Goal: Information Seeking & Learning: Learn about a topic

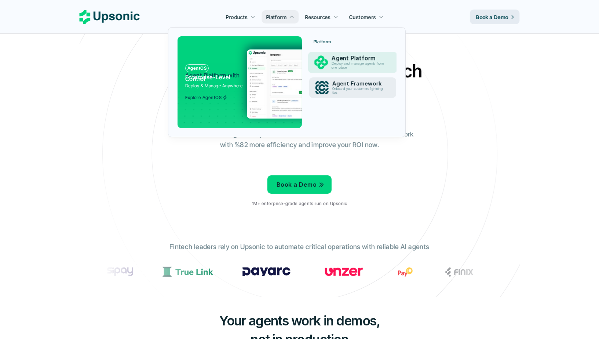
click at [333, 90] on p "Onboard your customers lightning fast" at bounding box center [359, 91] width 54 height 8
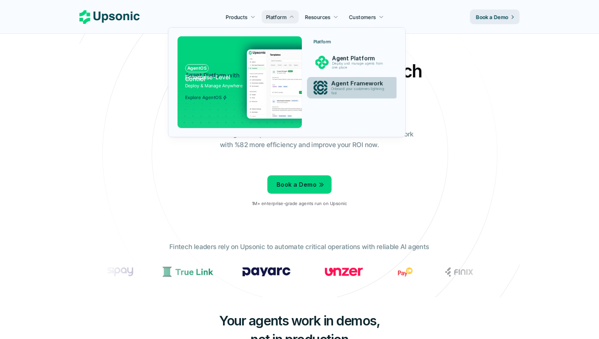
click at [321, 81] on img at bounding box center [321, 88] width 14 height 14
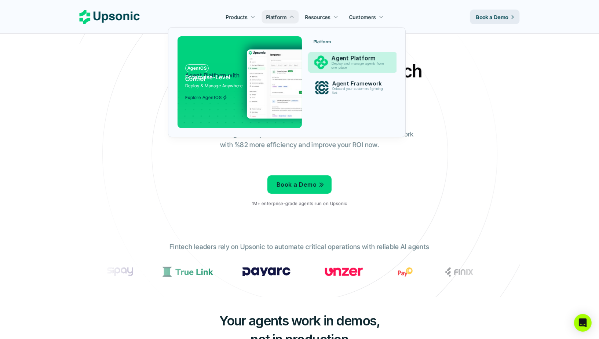
click at [326, 62] on img at bounding box center [321, 63] width 14 height 14
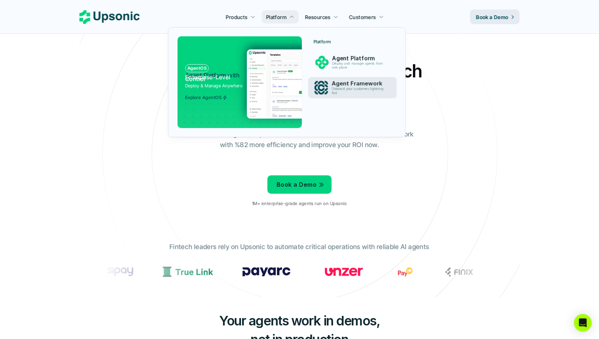
click at [333, 99] on div "Platform Agent Platform Deploy and manage agents from one place Agent Framework…" at bounding box center [352, 69] width 87 height 66
click at [333, 94] on p "Onboard your customers lightning fast" at bounding box center [359, 91] width 54 height 8
click at [330, 89] on div "Agent Framework Onboard your customers lightning fast" at bounding box center [359, 88] width 65 height 18
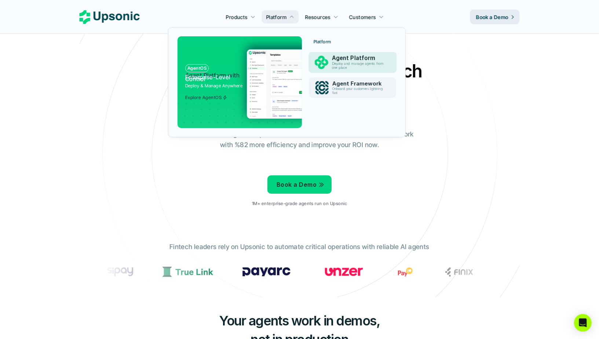
click at [343, 85] on p "Agent Framework" at bounding box center [360, 83] width 54 height 7
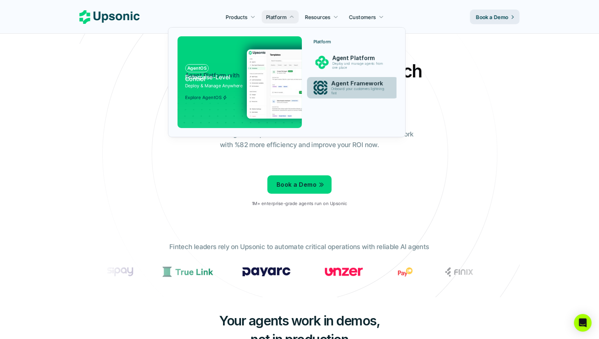
click at [331, 86] on div "Agent Framework Onboard your customers lightning fast" at bounding box center [359, 88] width 65 height 18
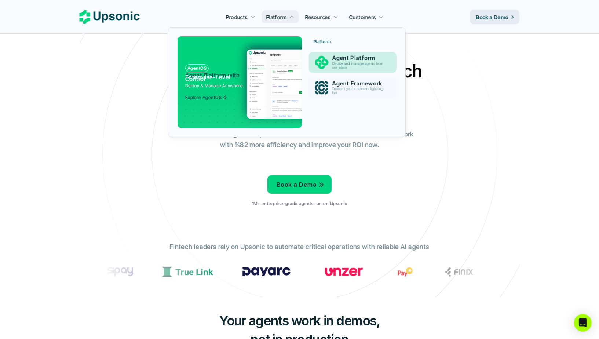
click at [331, 64] on div "Agent Platform Deploy and manage agents from one place" at bounding box center [360, 63] width 62 height 18
click at [331, 64] on div "Agent Platform Deploy and manage agents from one place" at bounding box center [359, 62] width 65 height 18
click at [312, 64] on link "Agent Platform Deploy and manage agents from one place" at bounding box center [352, 63] width 91 height 22
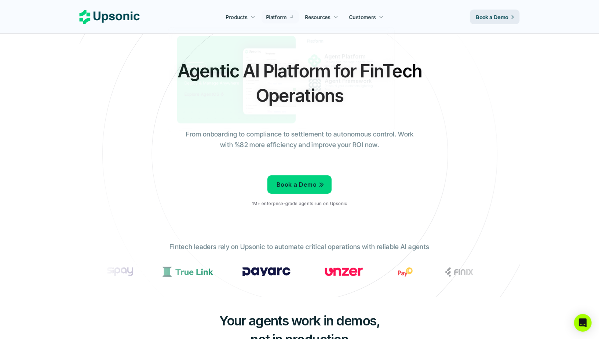
click at [470, 98] on div "Agentic AI Platform for FinTech Operations From onboarding to compliance to set…" at bounding box center [300, 136] width 430 height 154
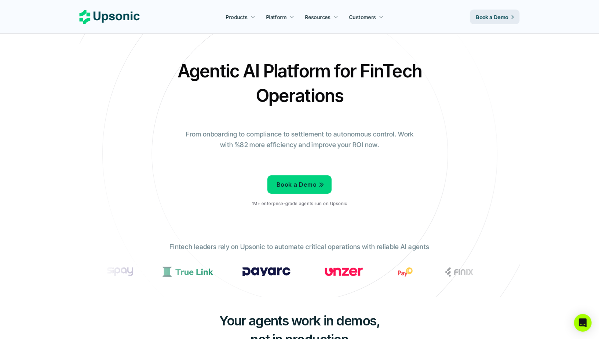
scroll to position [21, 0]
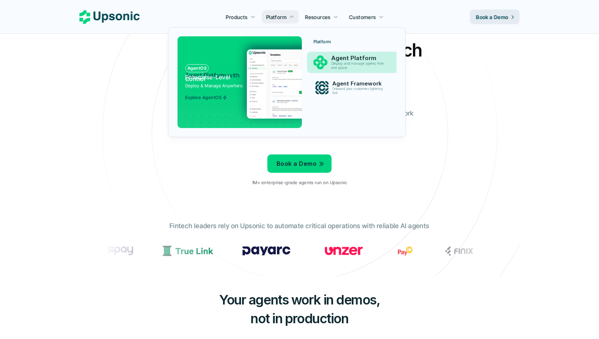
click at [340, 63] on p "Deploy and manage agents from one place" at bounding box center [360, 66] width 56 height 8
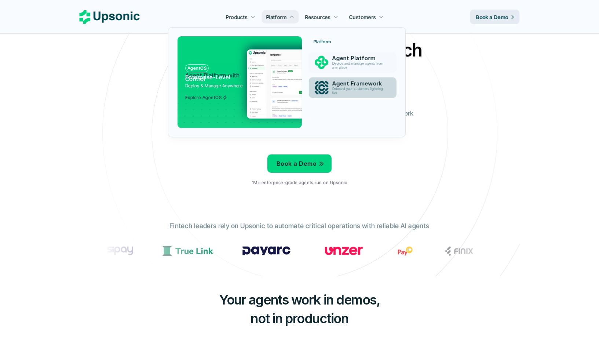
click at [339, 84] on p "Agent Framework" at bounding box center [359, 83] width 55 height 7
click at [339, 84] on p "Agent Framework" at bounding box center [360, 83] width 57 height 7
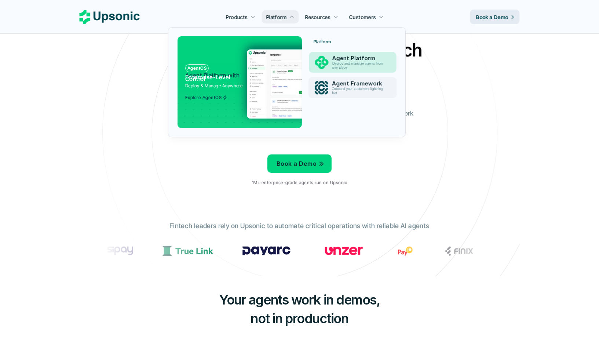
click at [333, 59] on p "Agent Platform" at bounding box center [359, 58] width 55 height 7
click at [309, 59] on link "Agent Platform Deploy and manage agents from one place" at bounding box center [352, 63] width 91 height 22
click at [325, 78] on link "Agent Framework Onboard your customers lightning fast" at bounding box center [352, 87] width 87 height 21
click at [325, 63] on img at bounding box center [321, 62] width 13 height 13
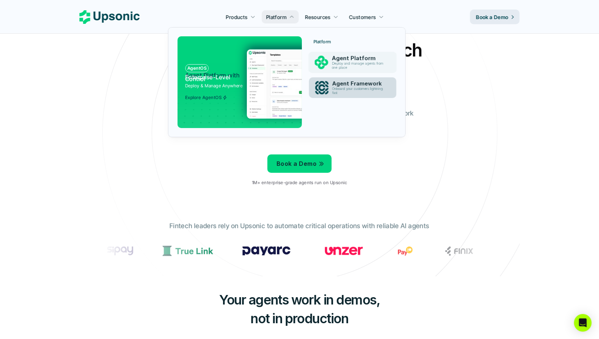
click at [326, 84] on img at bounding box center [321, 87] width 13 height 13
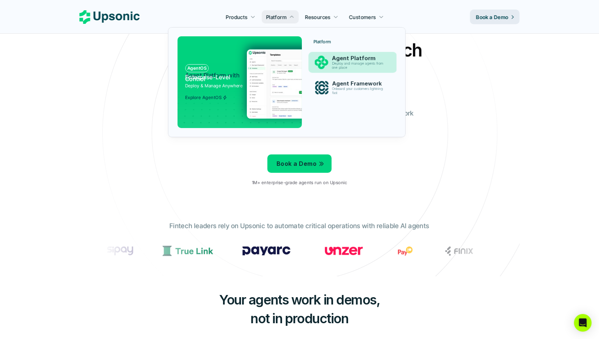
click at [330, 59] on div "Agent Platform Deploy and manage agents from one place" at bounding box center [359, 63] width 63 height 18
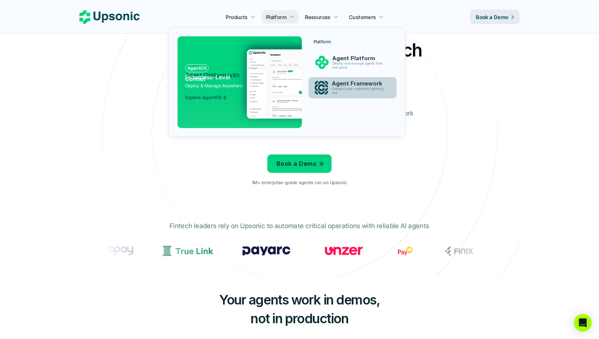
click at [330, 84] on div "Agent Framework Onboard your customers lightning fast" at bounding box center [359, 88] width 63 height 18
click at [330, 66] on div "Agent Platform Deploy and manage agents from one place" at bounding box center [360, 63] width 62 height 18
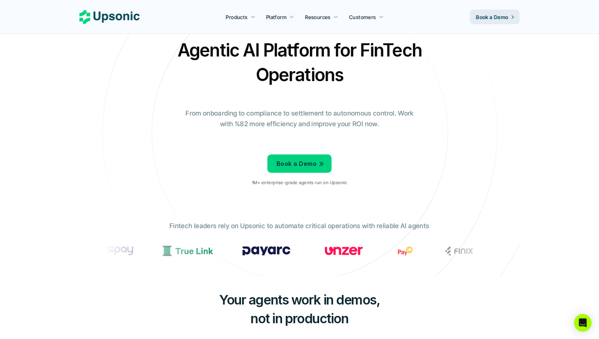
click at [98, 66] on div "Agentic AI Platform for FinTech Operations From onboarding to compliance to set…" at bounding box center [300, 115] width 430 height 154
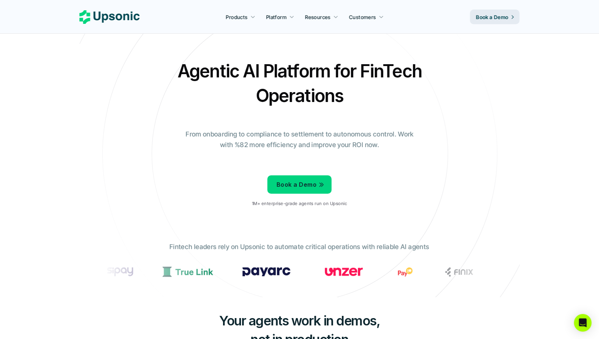
click at [204, 96] on h2 "Agentic AI Platform for FinTech Operations" at bounding box center [299, 83] width 257 height 49
